Goal: Use online tool/utility: Utilize a website feature to perform a specific function

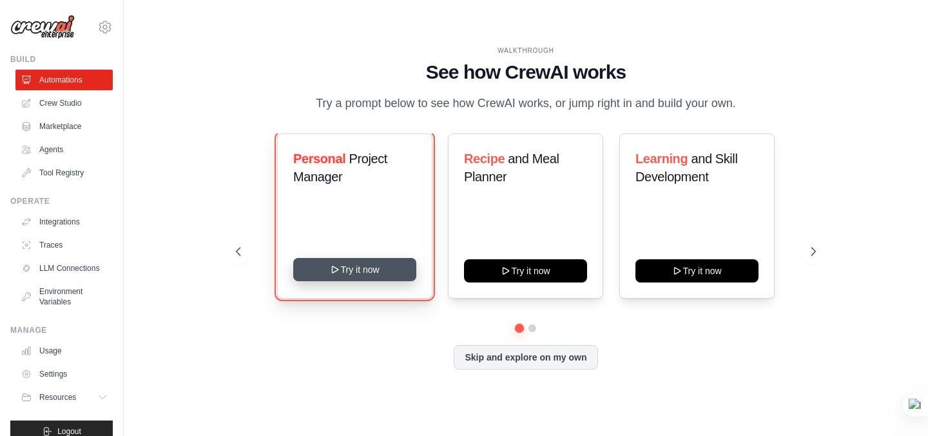
click at [327, 271] on button "Try it now" at bounding box center [354, 269] width 123 height 23
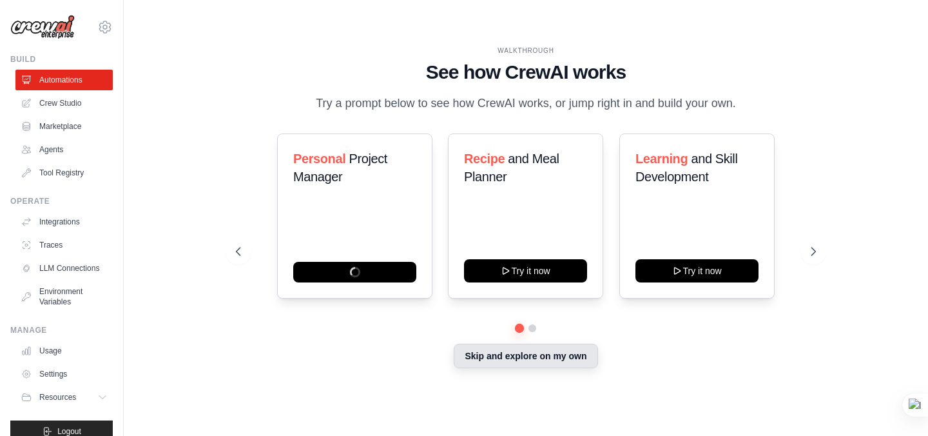
click at [474, 360] on button "Skip and explore on my own" at bounding box center [526, 355] width 144 height 24
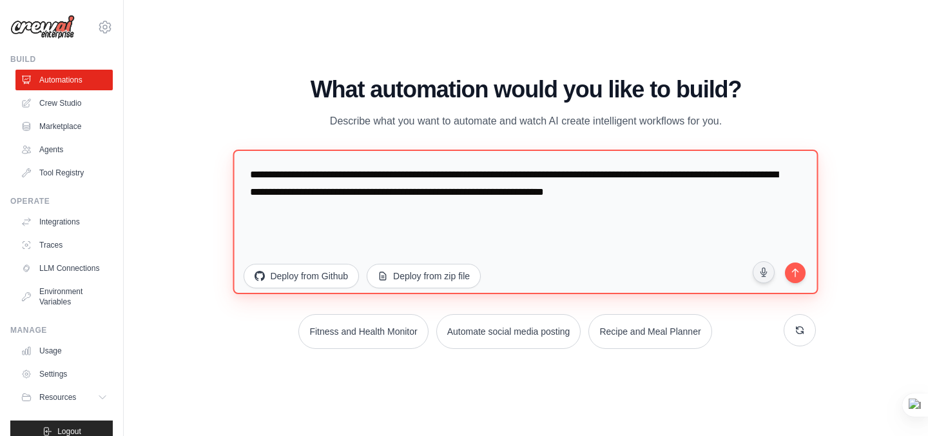
click at [330, 213] on textarea "**********" at bounding box center [525, 221] width 585 height 144
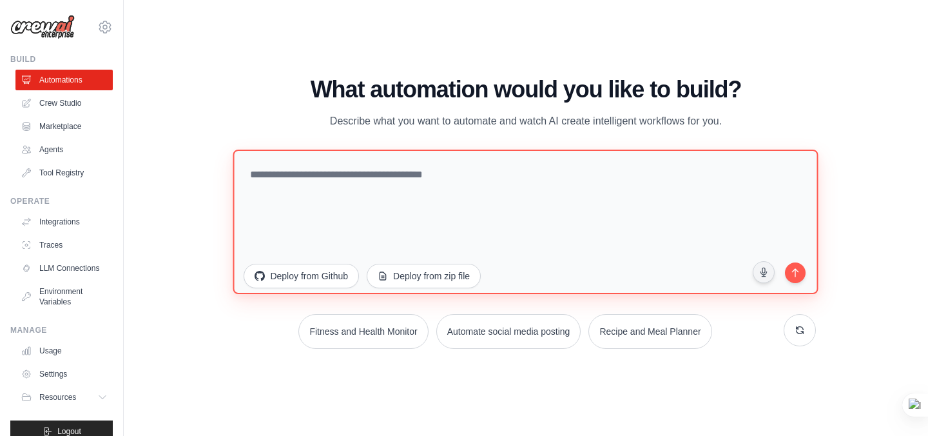
paste textarea "**********"
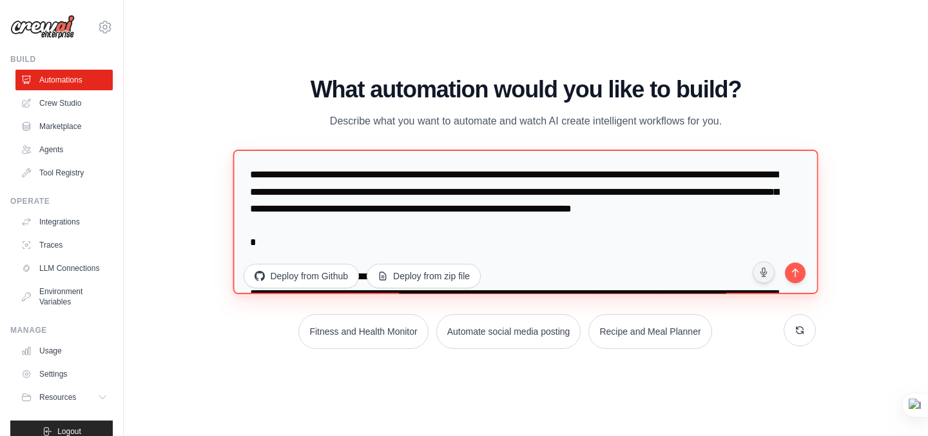
scroll to position [3508, 0]
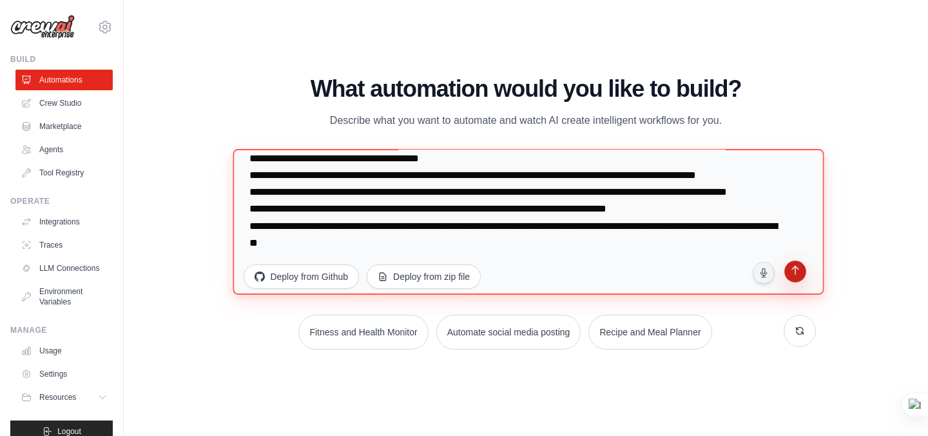
type textarea "**********"
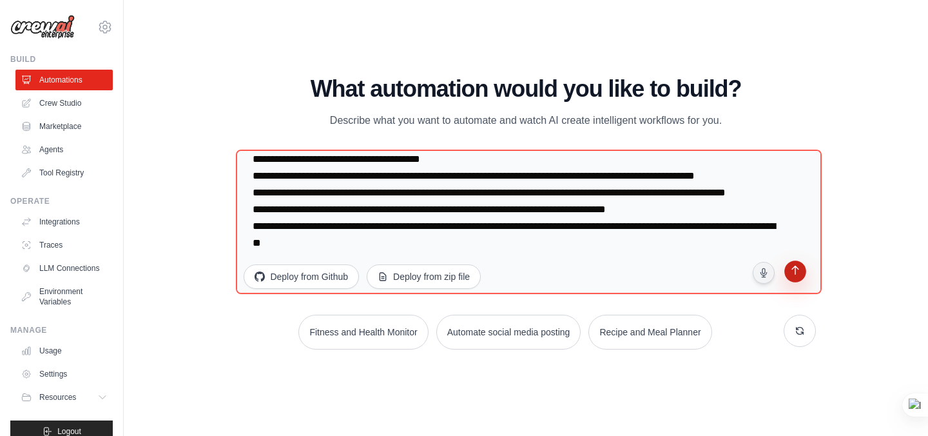
click at [793, 271] on icon "submit" at bounding box center [795, 271] width 12 height 12
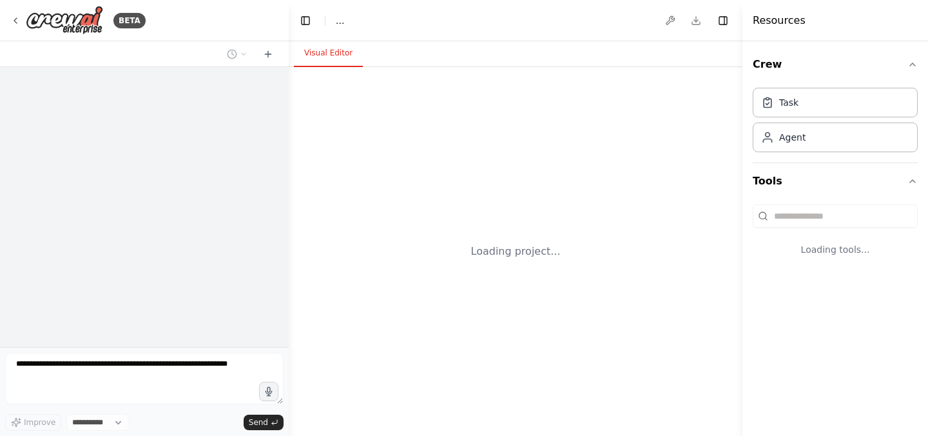
select select "****"
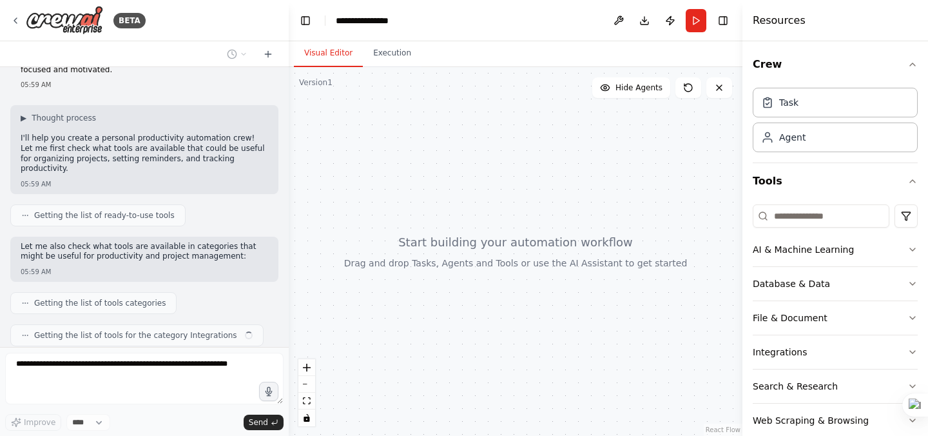
scroll to position [80, 0]
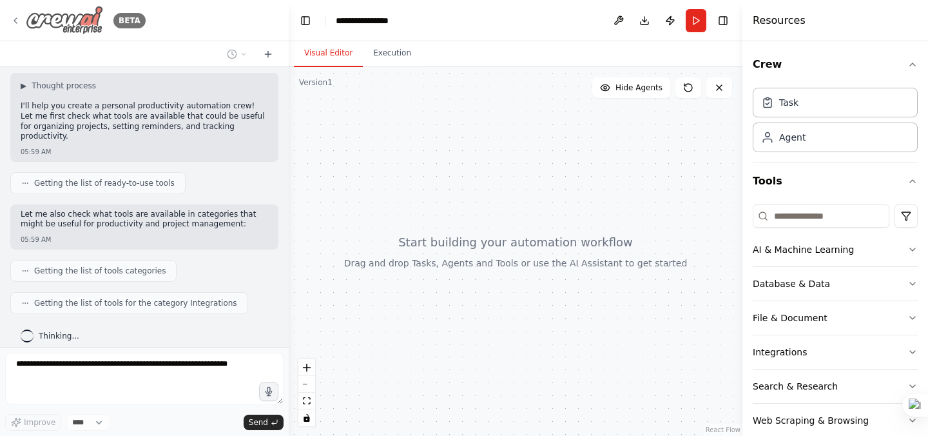
click at [18, 21] on icon at bounding box center [15, 20] width 10 height 10
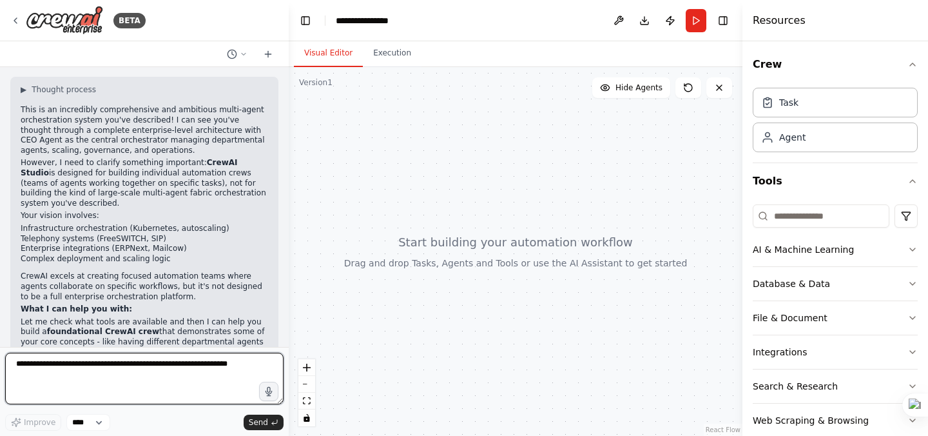
scroll to position [2473, 0]
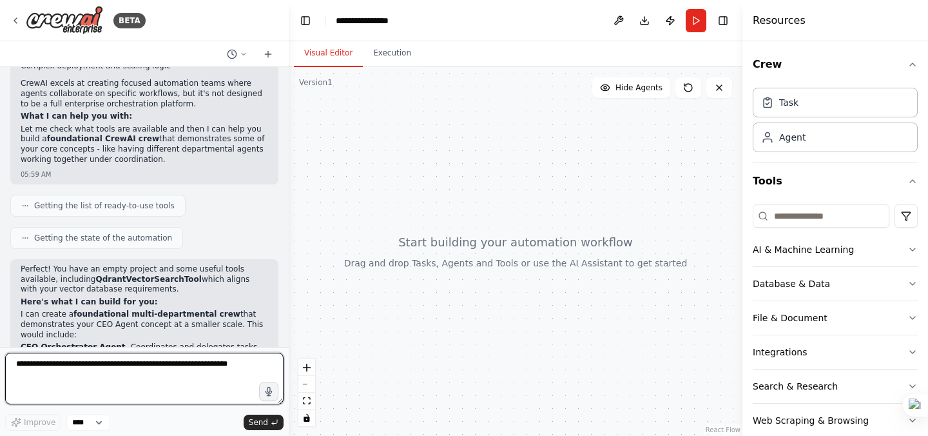
click at [85, 368] on textarea at bounding box center [144, 378] width 278 height 52
paste textarea "**********"
type textarea "**********"
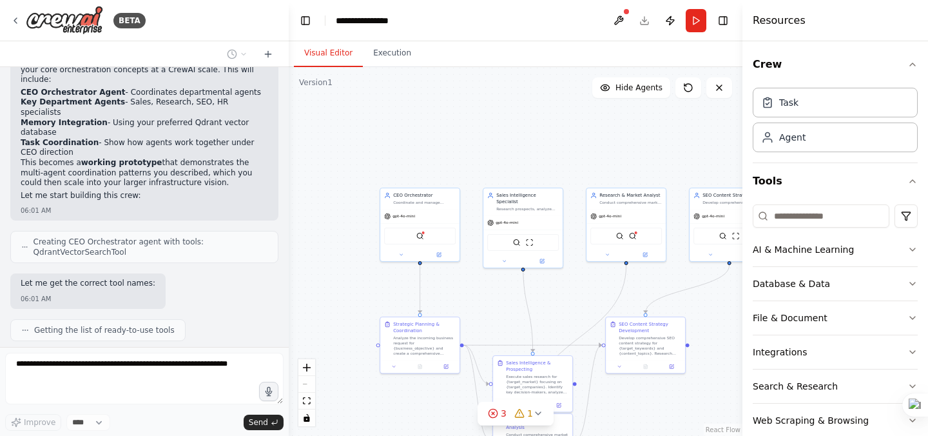
scroll to position [5566, 0]
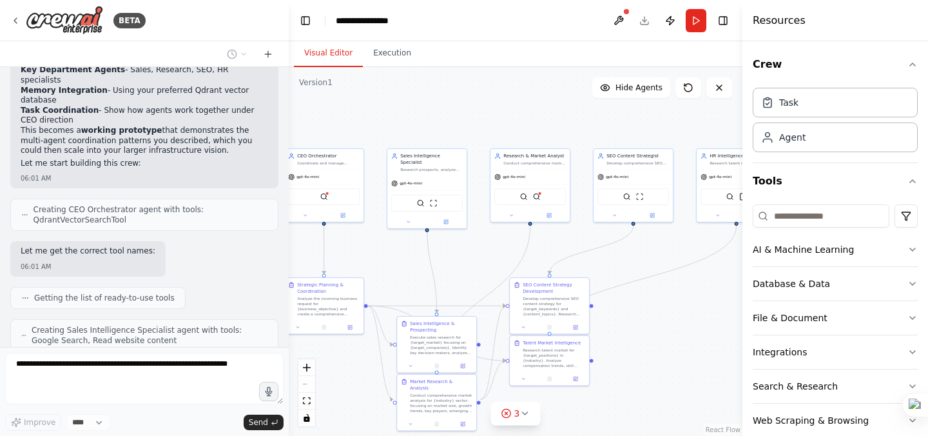
drag, startPoint x: 480, startPoint y: 163, endPoint x: 365, endPoint y: 115, distance: 124.5
click at [365, 115] on div ".deletable-edge-delete-btn { width: 20px; height: 20px; border: 0px solid #ffff…" at bounding box center [516, 251] width 454 height 369
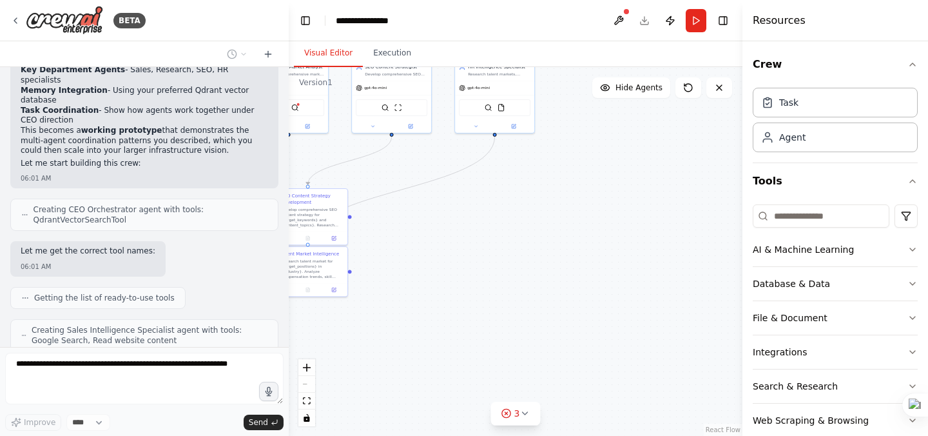
drag, startPoint x: 631, startPoint y: 320, endPoint x: 404, endPoint y: 238, distance: 241.1
click at [404, 238] on div ".deletable-edge-delete-btn { width: 20px; height: 20px; border: 0px solid #ffff…" at bounding box center [516, 251] width 454 height 369
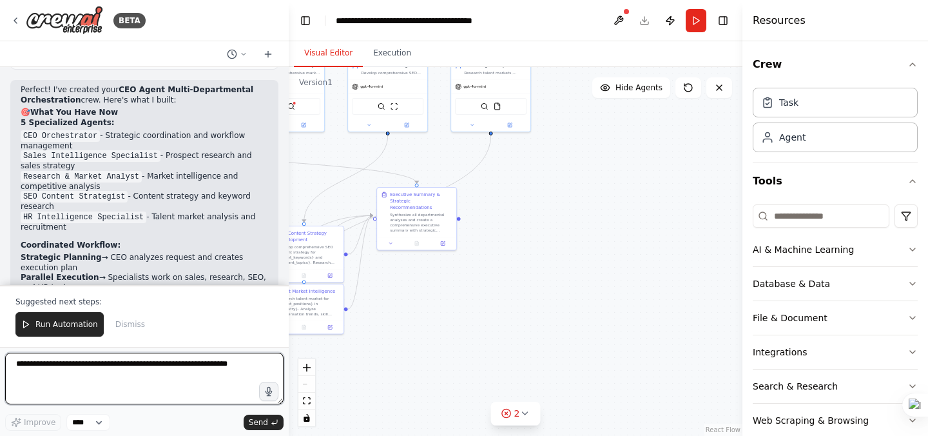
scroll to position [6318, 0]
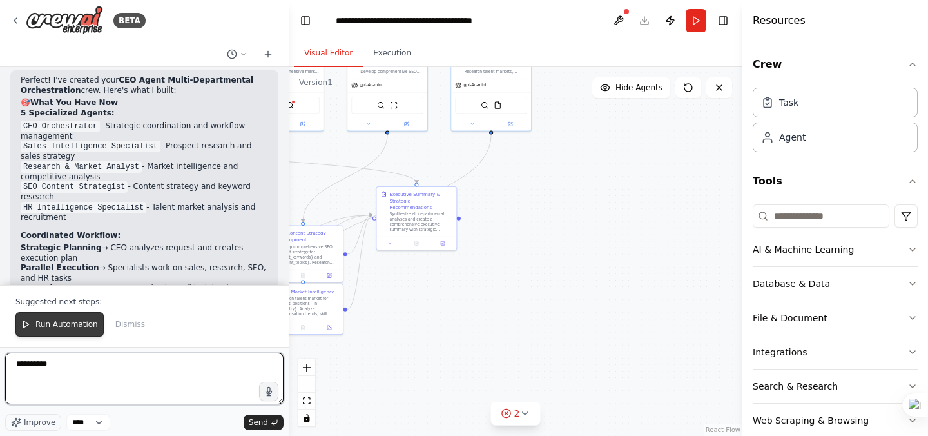
type textarea "**********"
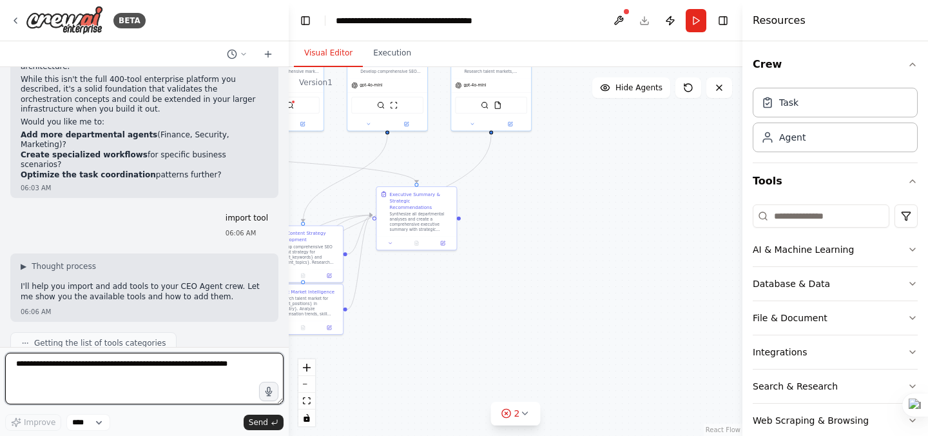
scroll to position [6829, 0]
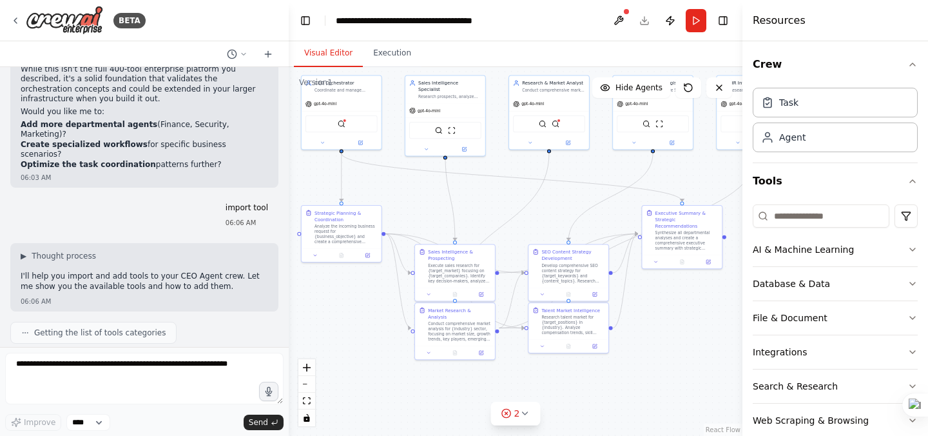
drag, startPoint x: 439, startPoint y: 340, endPoint x: 705, endPoint y: 359, distance: 266.1
click at [705, 359] on div ".deletable-edge-delete-btn { width: 20px; height: 20px; border: 0px solid #ffff…" at bounding box center [516, 251] width 454 height 369
click at [701, 15] on button "Run" at bounding box center [696, 20] width 21 height 23
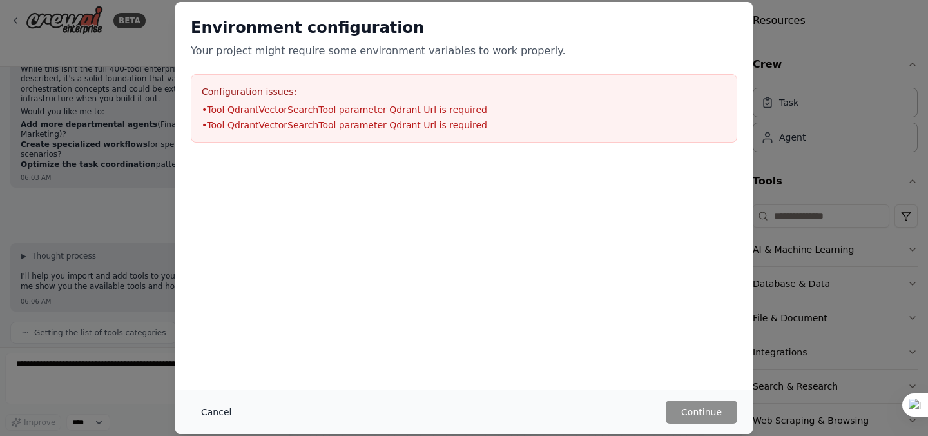
click at [214, 411] on button "Cancel" at bounding box center [216, 411] width 51 height 23
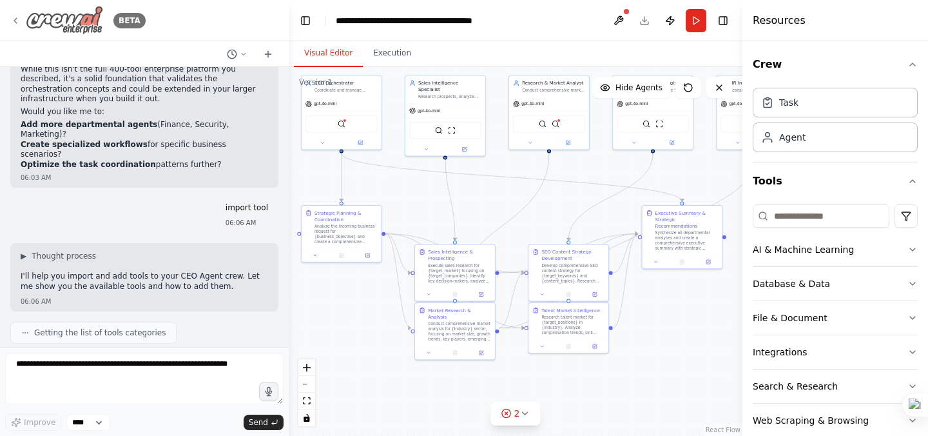
click at [16, 21] on icon at bounding box center [15, 20] width 10 height 10
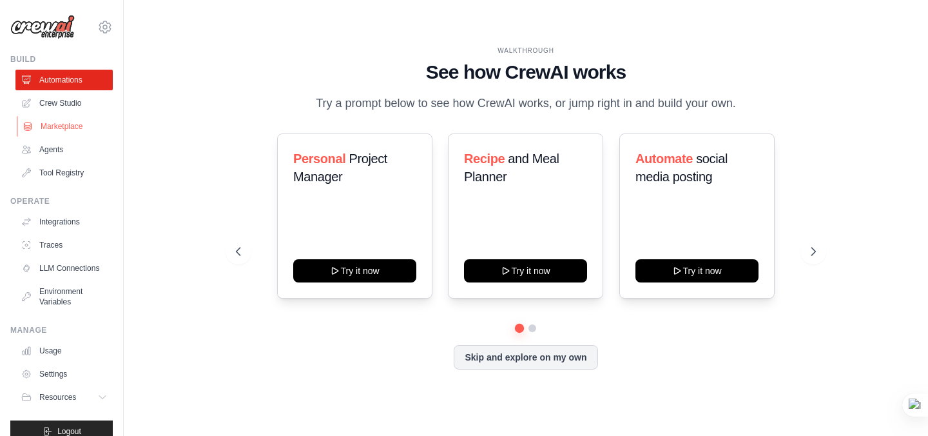
click at [58, 126] on link "Marketplace" at bounding box center [65, 126] width 97 height 21
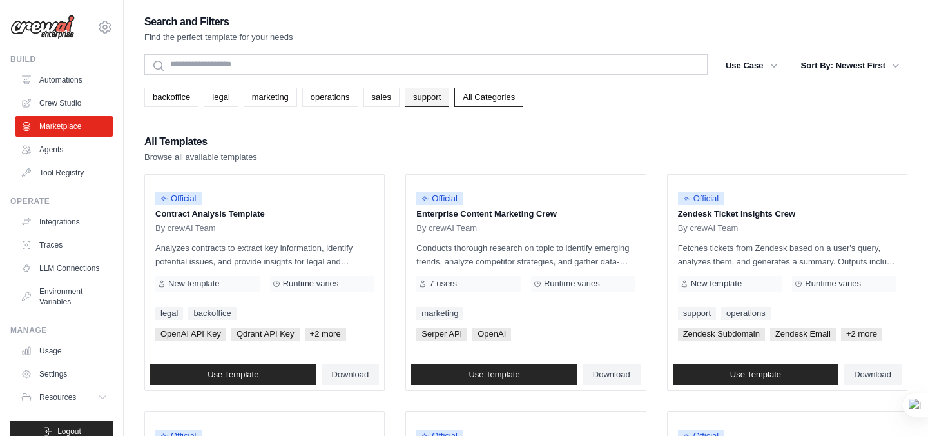
click at [412, 92] on link "support" at bounding box center [427, 97] width 44 height 19
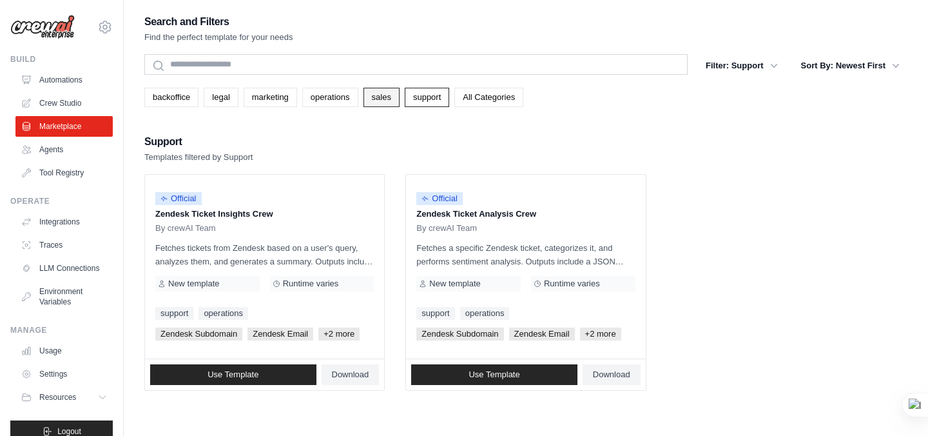
click at [387, 95] on link "sales" at bounding box center [381, 97] width 36 height 19
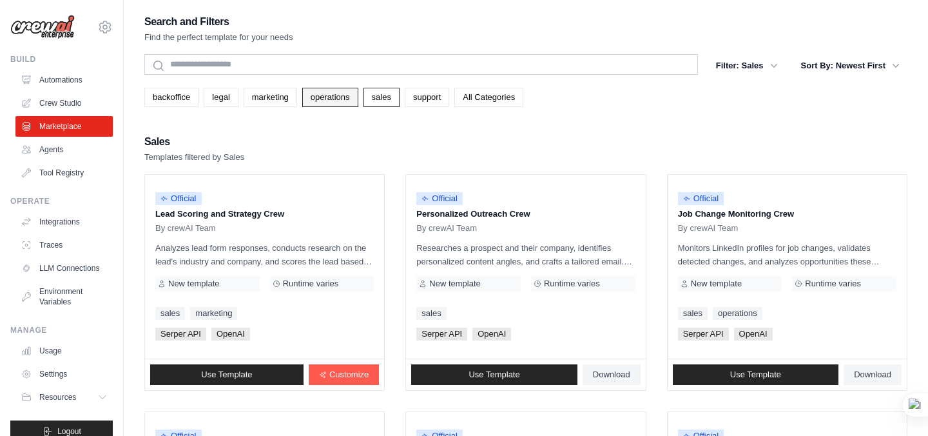
click at [322, 95] on link "operations" at bounding box center [330, 97] width 56 height 19
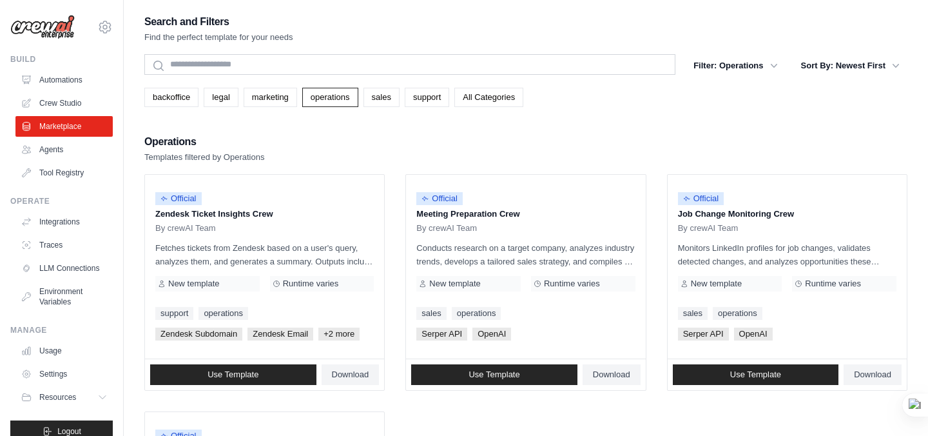
click at [322, 95] on link "operations" at bounding box center [330, 97] width 56 height 19
click at [278, 98] on link "marketing" at bounding box center [270, 97] width 53 height 19
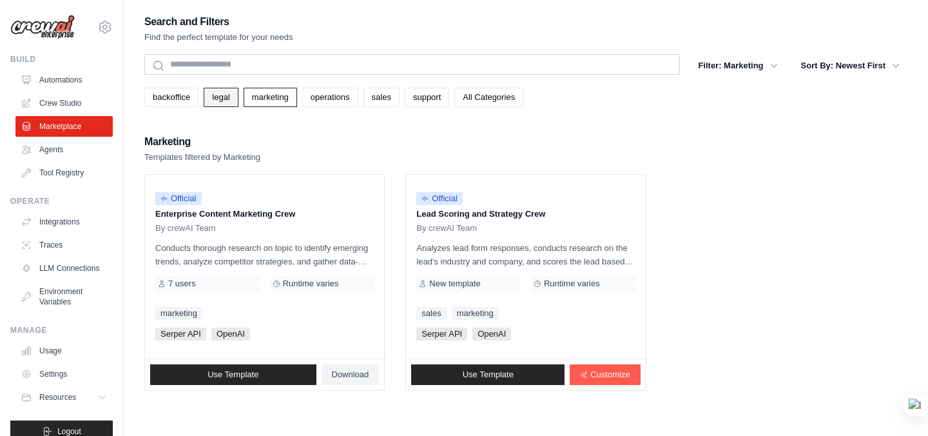
click at [224, 101] on link "legal" at bounding box center [221, 97] width 34 height 19
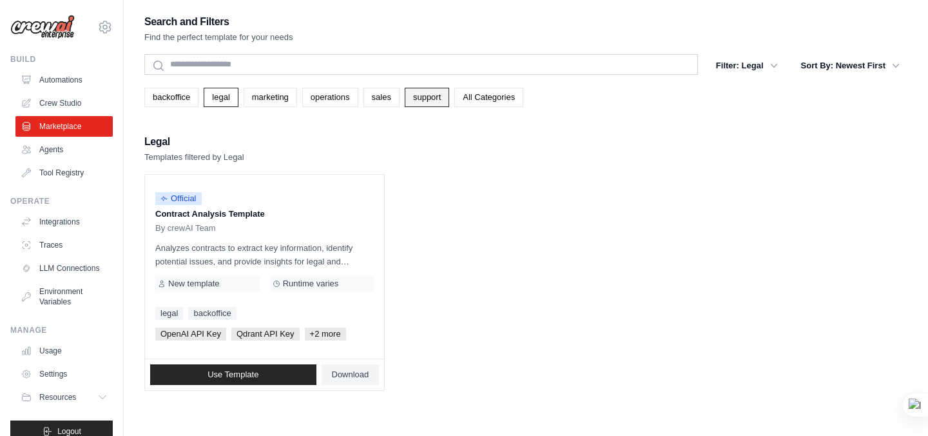
click at [428, 104] on link "support" at bounding box center [427, 97] width 44 height 19
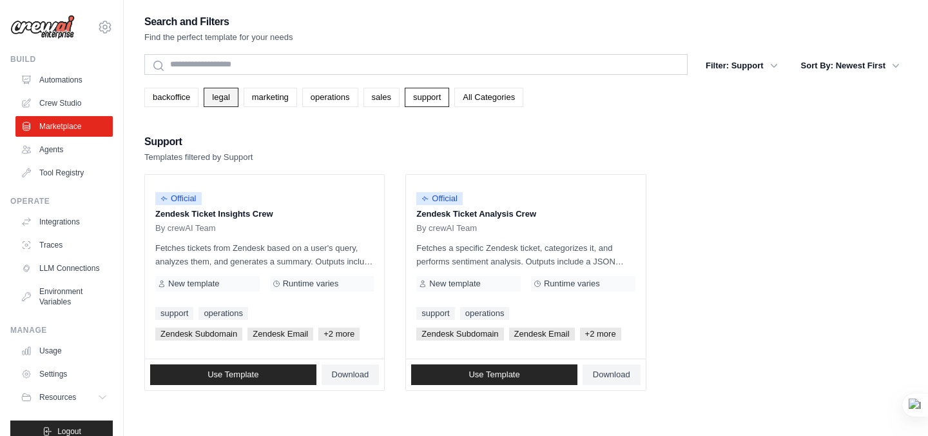
click at [216, 101] on link "legal" at bounding box center [221, 97] width 34 height 19
